Goal: Task Accomplishment & Management: Manage account settings

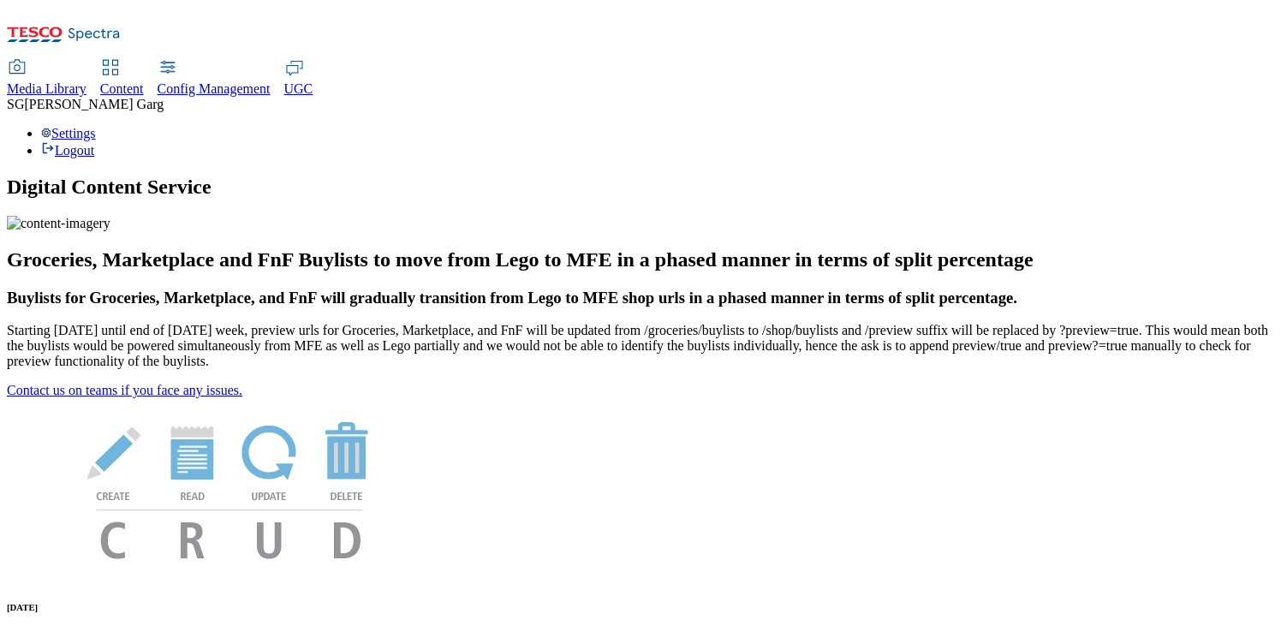
click at [164, 97] on span "[PERSON_NAME]" at bounding box center [94, 104] width 140 height 15
click at [1245, 126] on div "Settings Logout" at bounding box center [641, 142] width 1268 height 33
click at [96, 126] on link "Settings" at bounding box center [68, 133] width 55 height 15
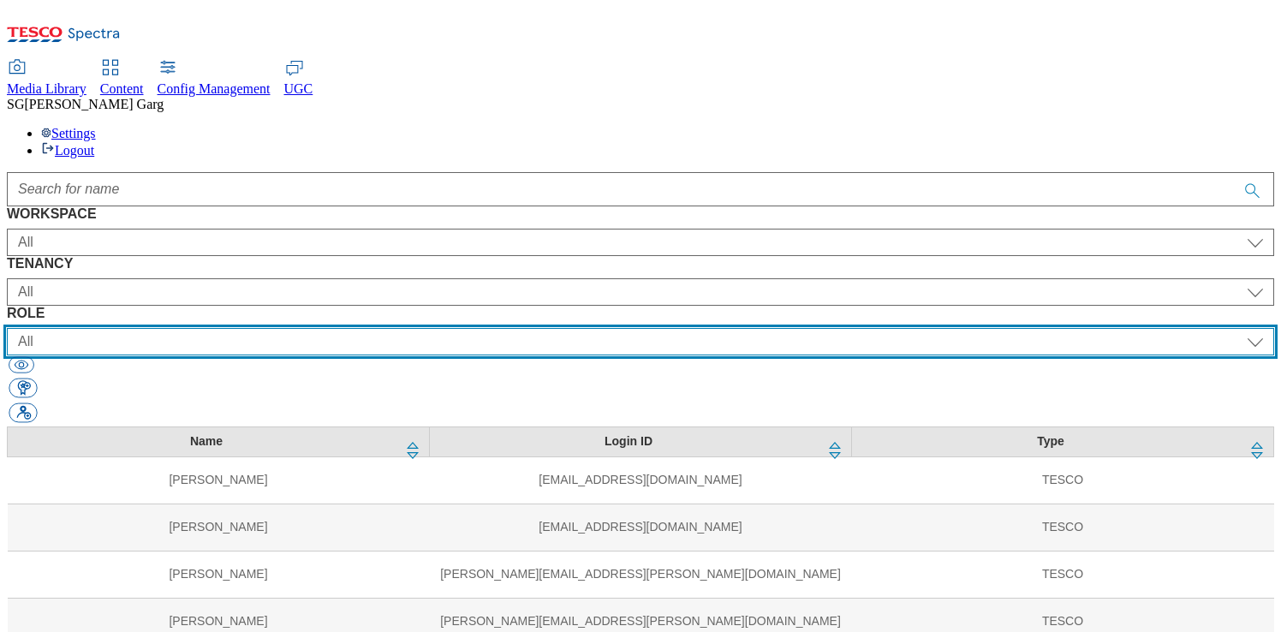
click at [929, 328] on select "All content_designer content_editor content_read developer guest media_admin mo…" at bounding box center [641, 341] width 1268 height 27
select select "targeting_rules_editor"
